Goal: Share content

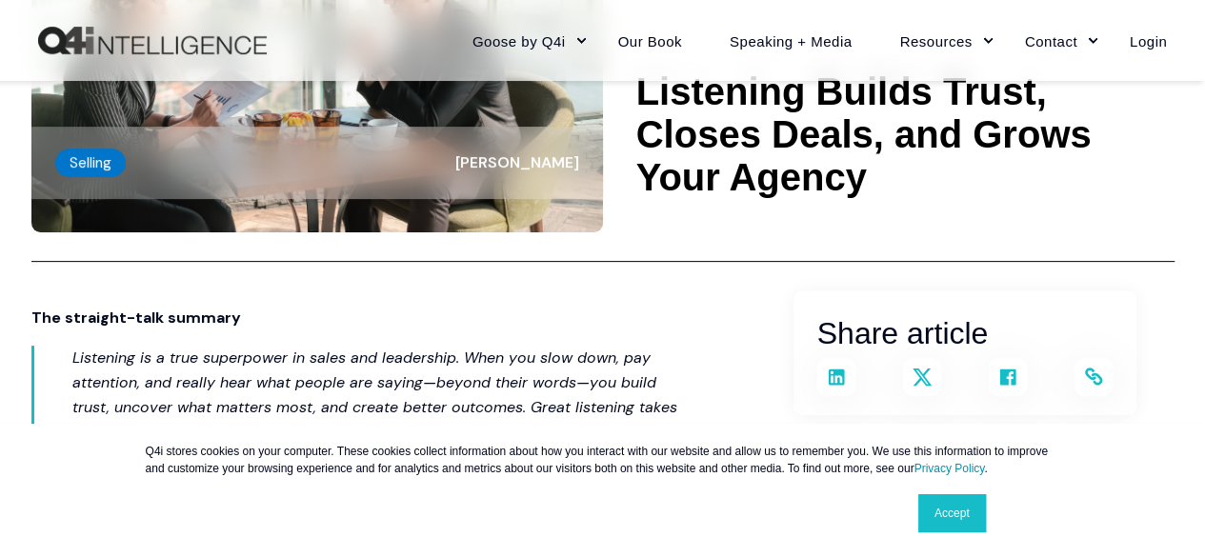
scroll to position [286, 0]
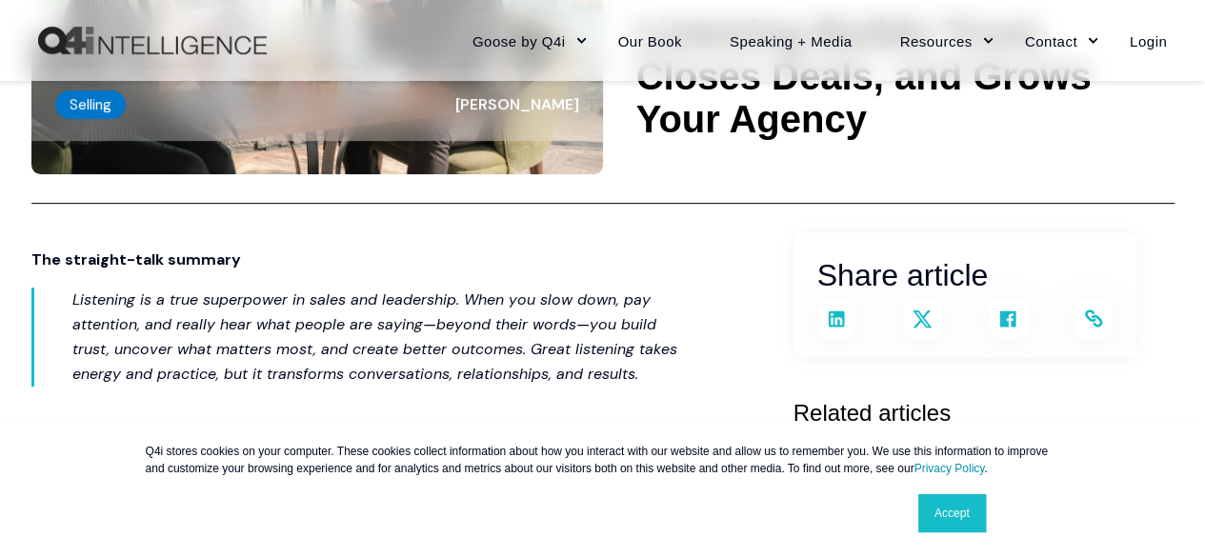
click at [946, 510] on link "Accept" at bounding box center [952, 513] width 68 height 38
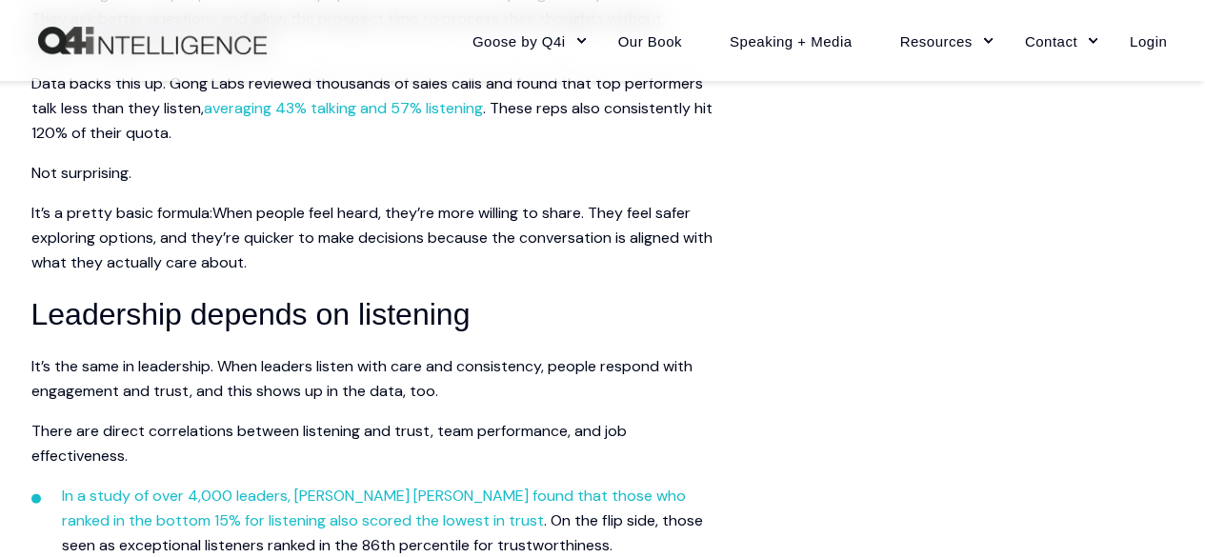
scroll to position [2000, 0]
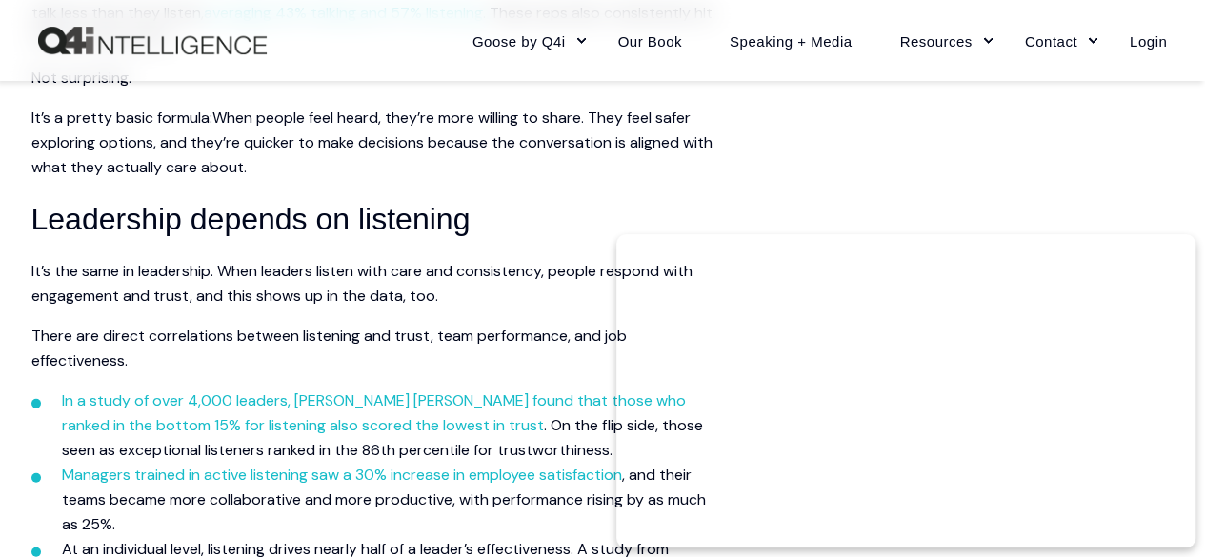
click at [834, 153] on main "Share article Link copied The straight-talk summary People often call me a busi…" at bounding box center [602, 193] width 1143 height 3351
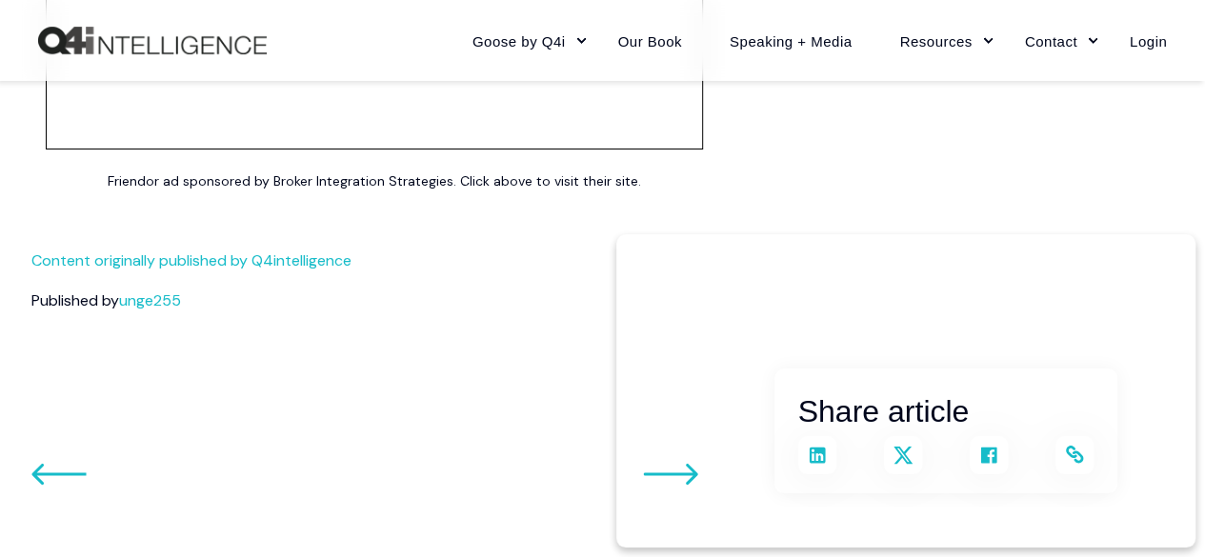
scroll to position [3524, 0]
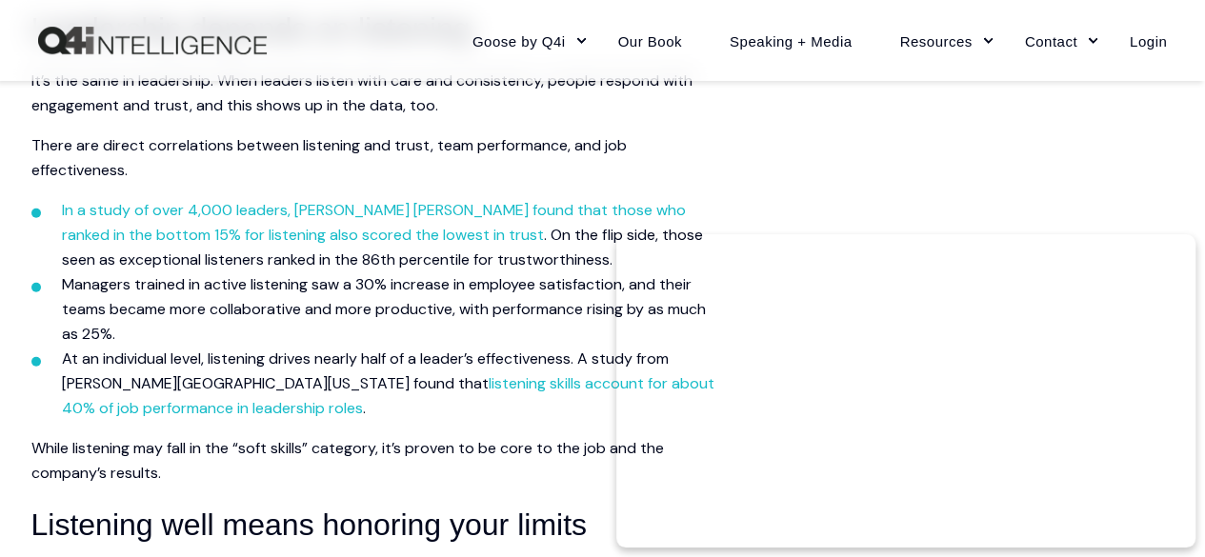
scroll to position [2286, 0]
